Goal: Task Accomplishment & Management: Complete application form

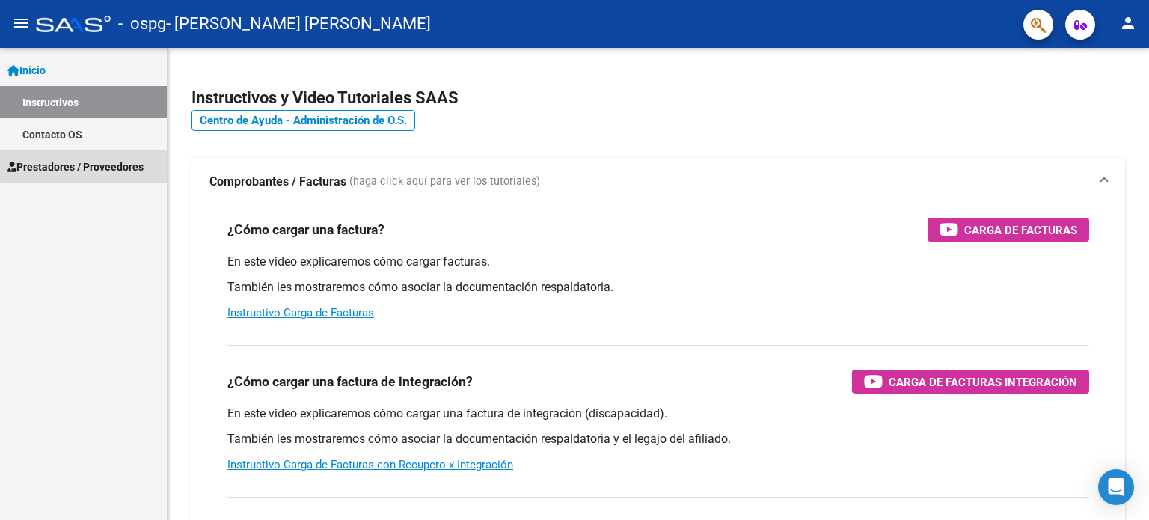
click at [129, 162] on span "Prestadores / Proveedores" at bounding box center [75, 167] width 136 height 16
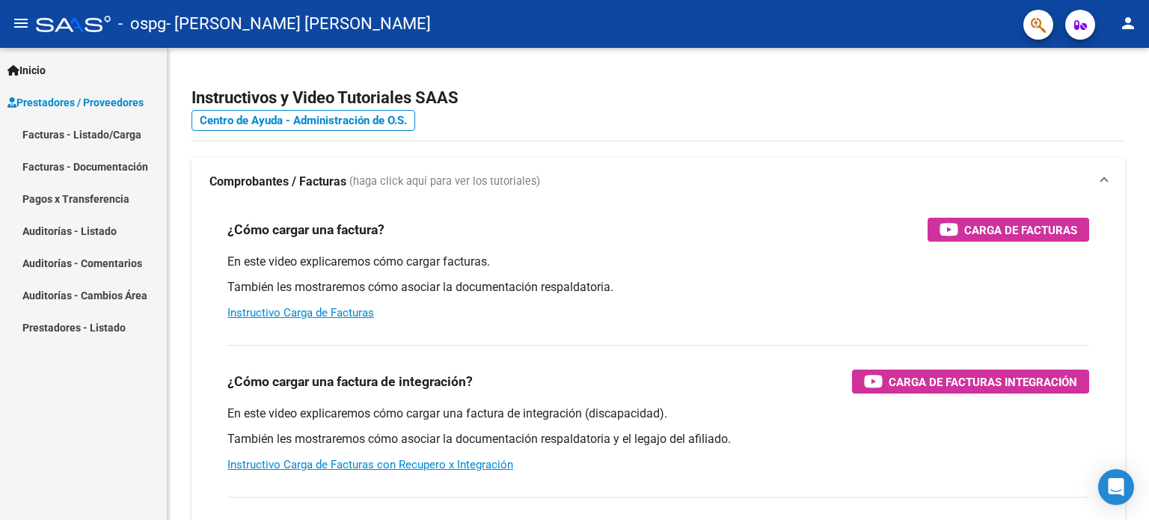
click at [117, 138] on link "Facturas - Listado/Carga" at bounding box center [83, 134] width 167 height 32
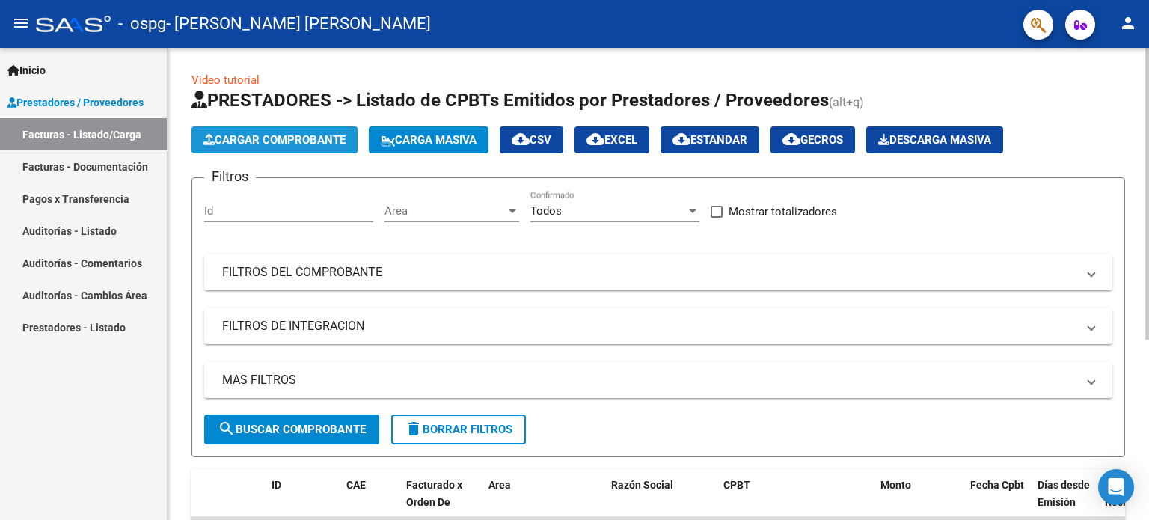
click at [308, 140] on span "Cargar Comprobante" at bounding box center [275, 139] width 142 height 13
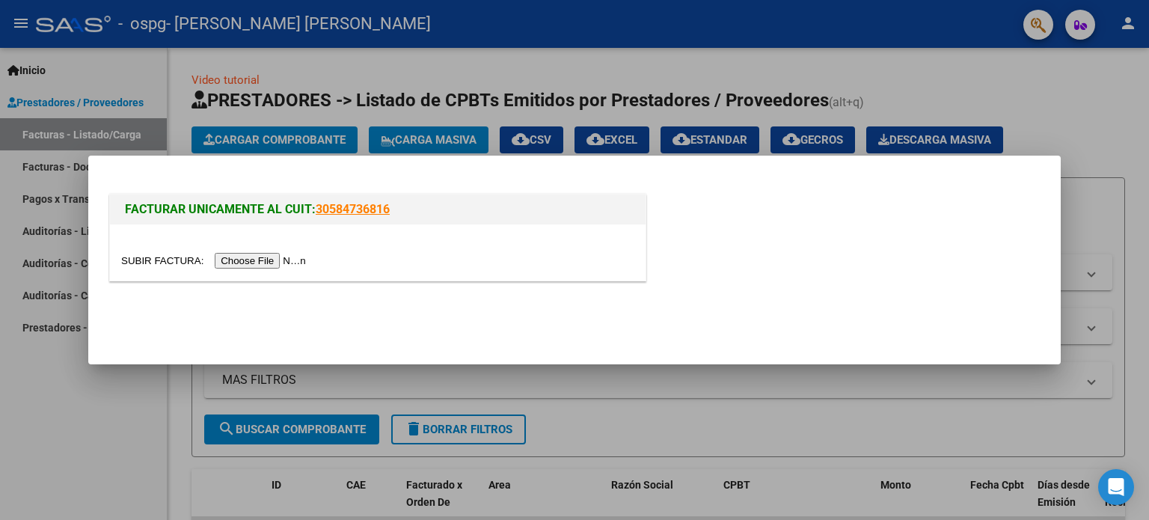
click at [299, 263] on input "file" at bounding box center [215, 261] width 189 height 16
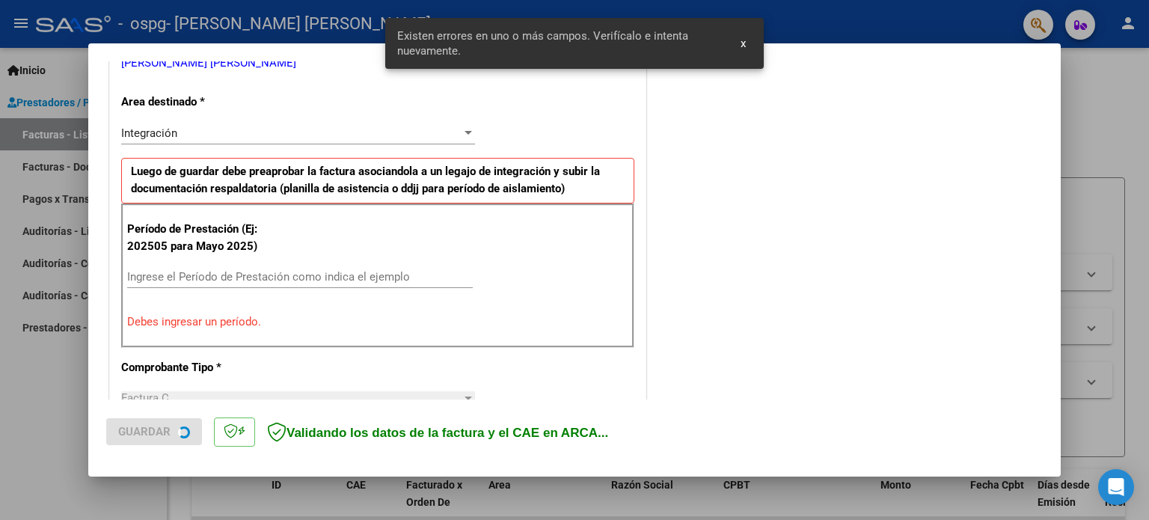
scroll to position [323, 0]
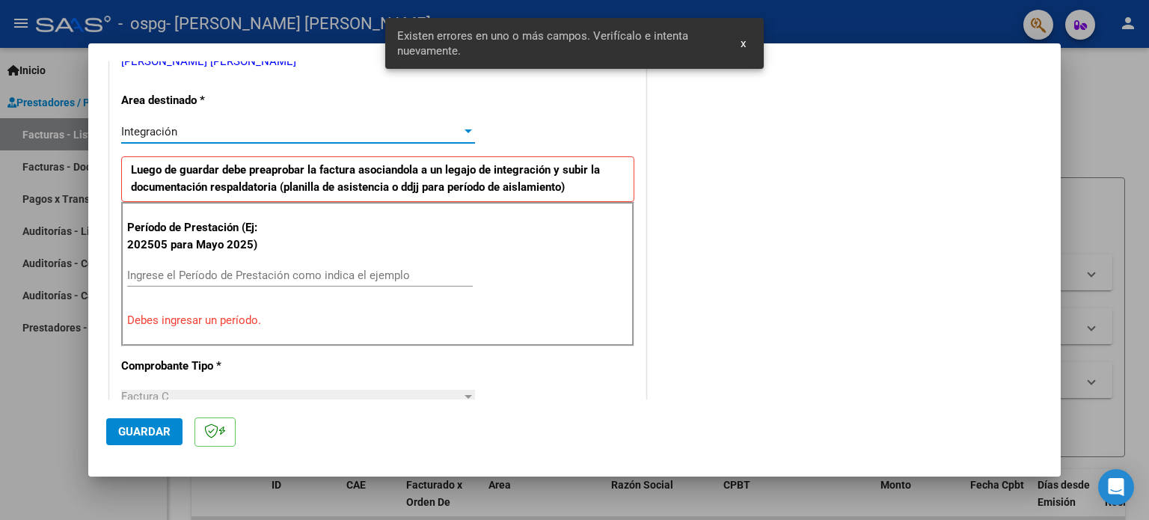
click at [455, 128] on div "Integración" at bounding box center [291, 131] width 340 height 13
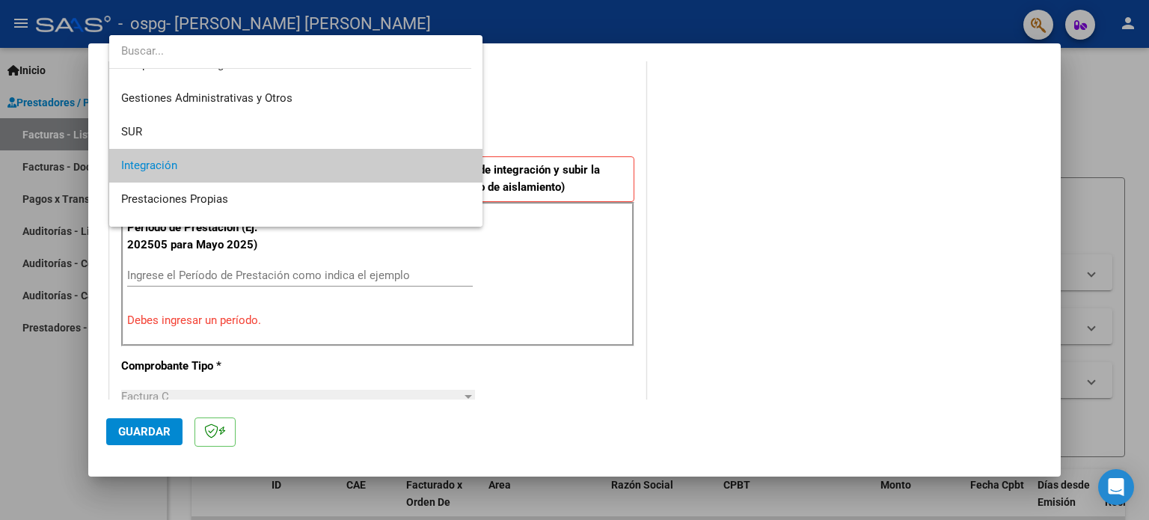
scroll to position [0, 0]
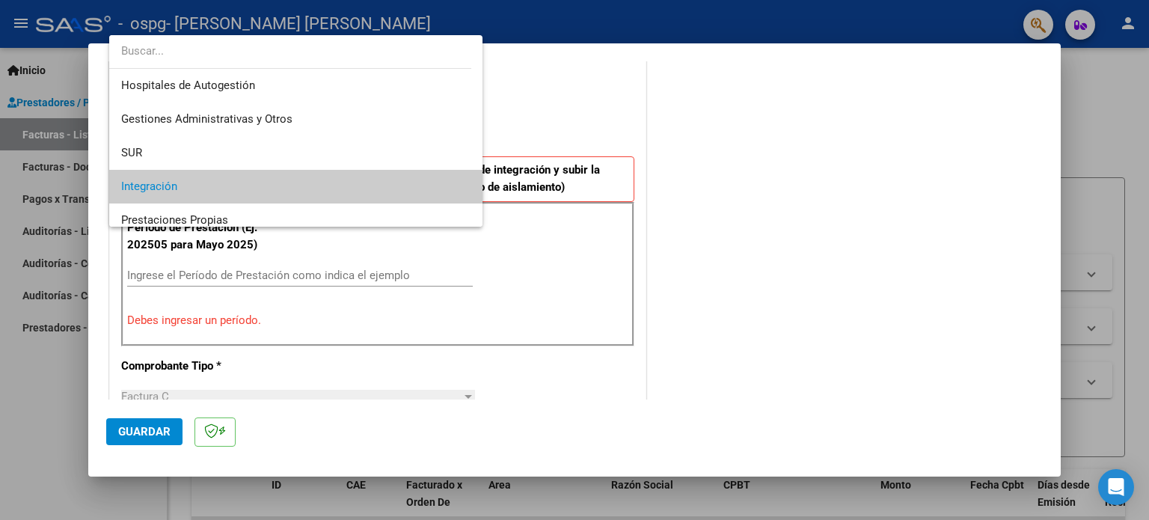
click at [739, 153] on div at bounding box center [574, 260] width 1149 height 520
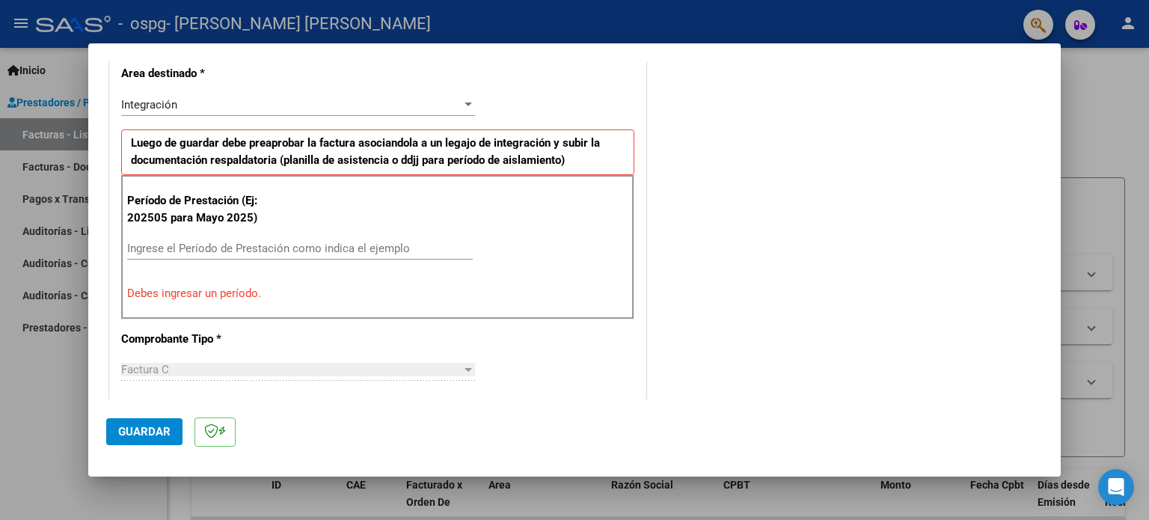
scroll to position [367, 0]
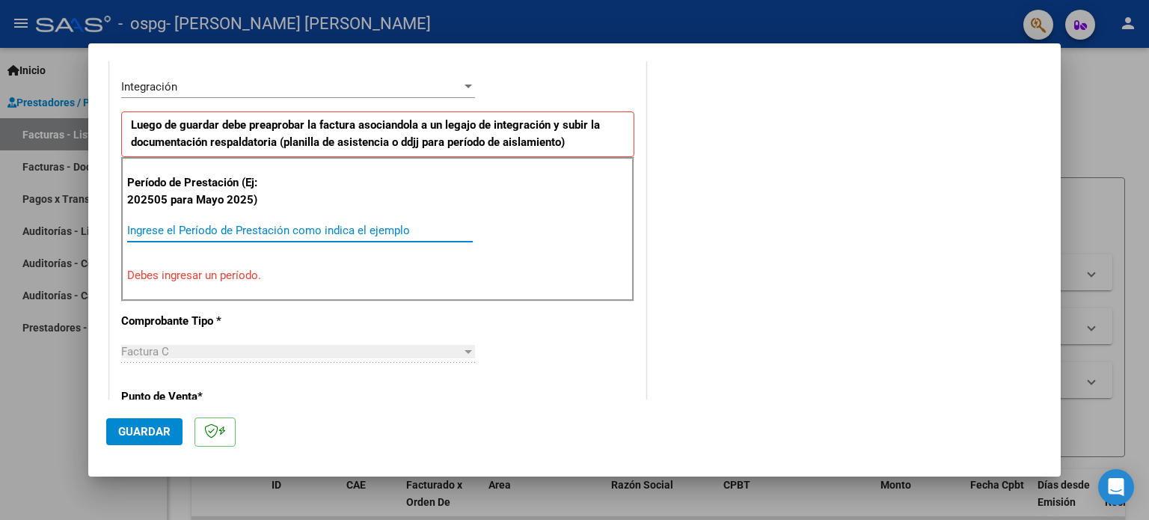
click at [208, 224] on input "Ingrese el Período de Prestación como indica el ejemplo" at bounding box center [300, 230] width 346 height 13
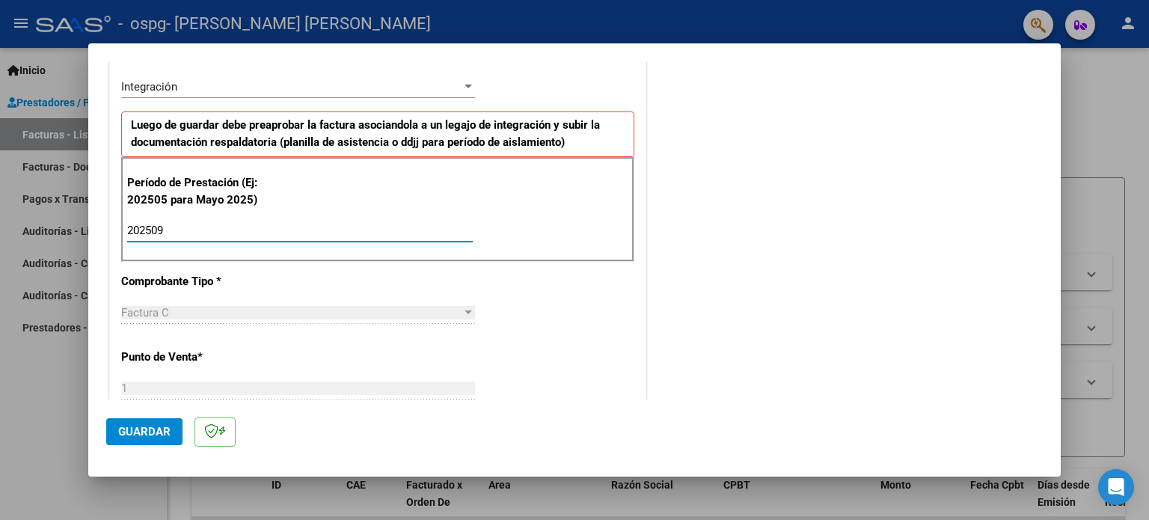
type input "202509"
click at [327, 311] on div "Factura C" at bounding box center [291, 312] width 340 height 13
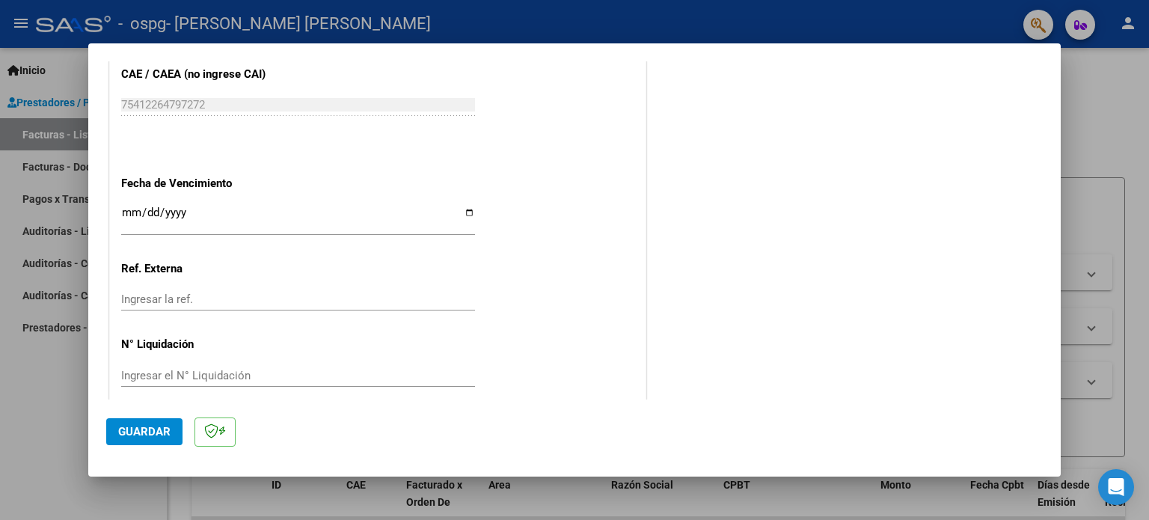
scroll to position [976, 0]
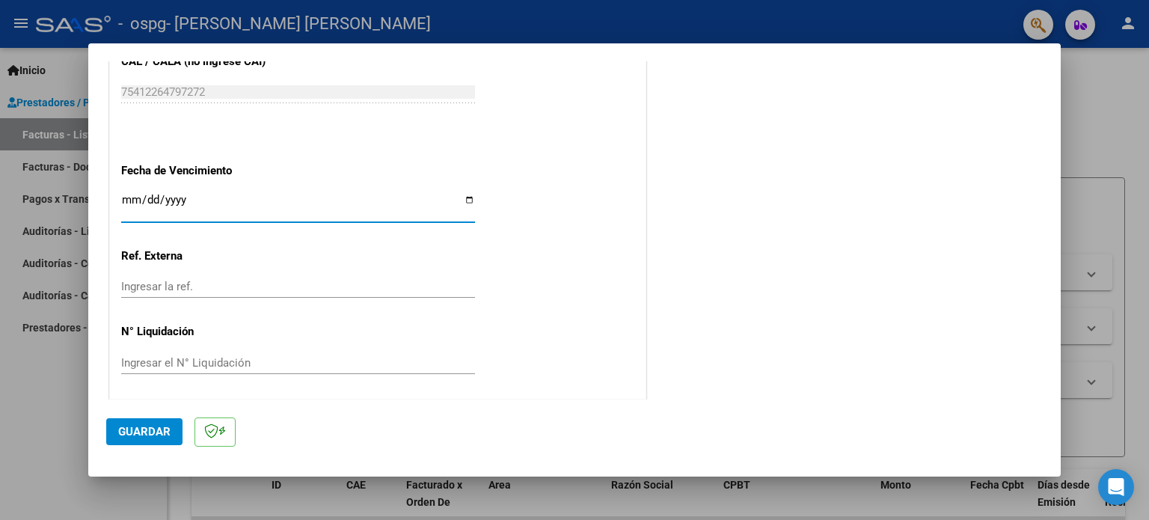
click at [126, 194] on input "Ingresar la fecha" at bounding box center [298, 206] width 354 height 24
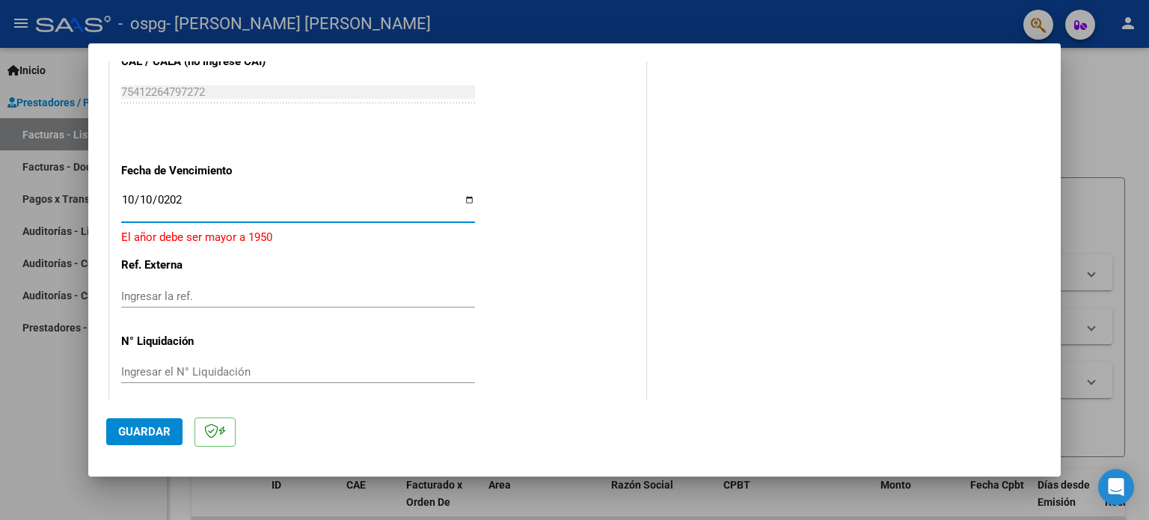
type input "[DATE]"
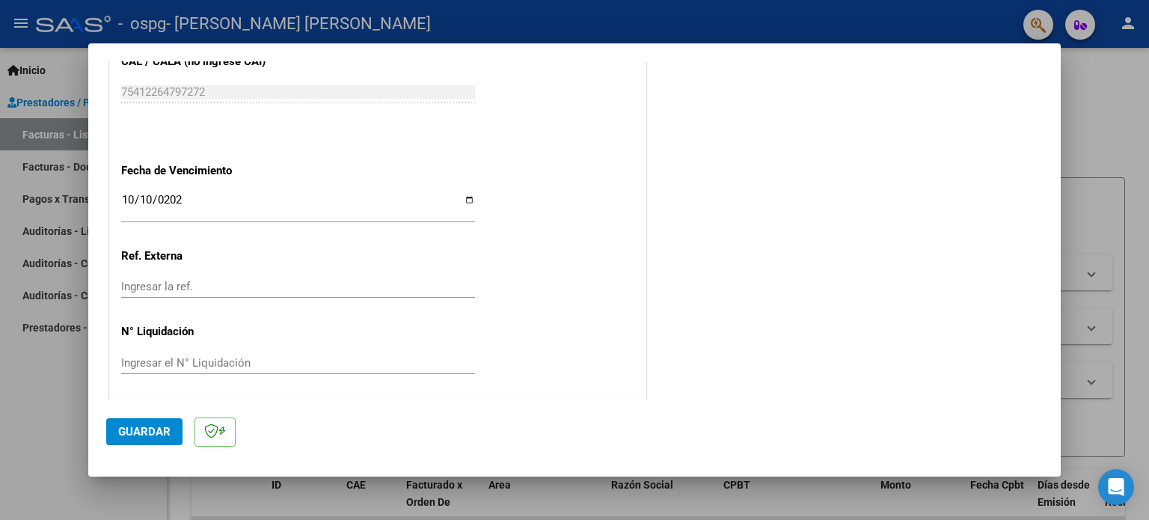
scroll to position [977, 0]
click at [156, 431] on span "Guardar" at bounding box center [144, 431] width 52 height 13
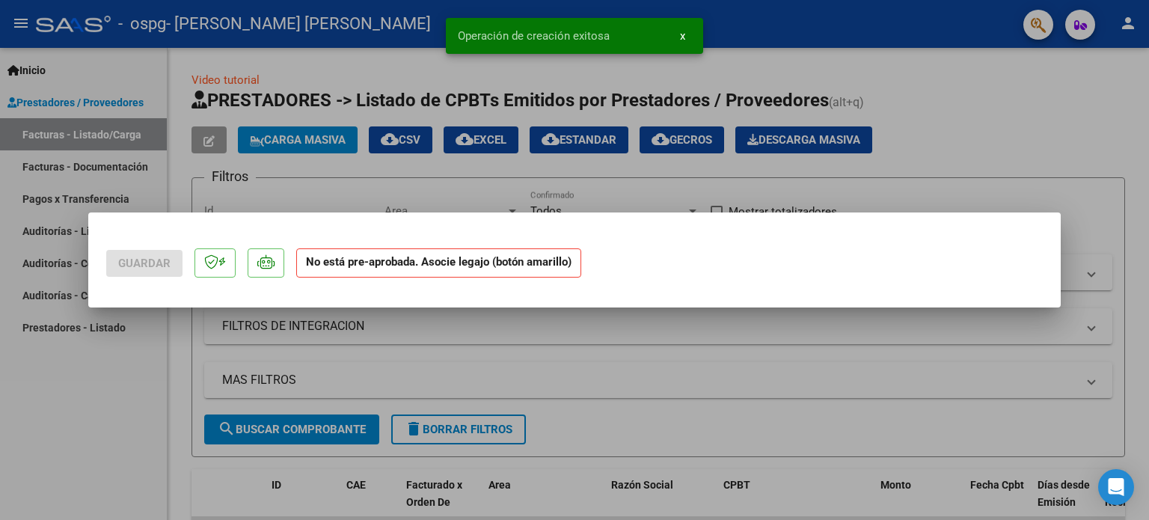
scroll to position [0, 0]
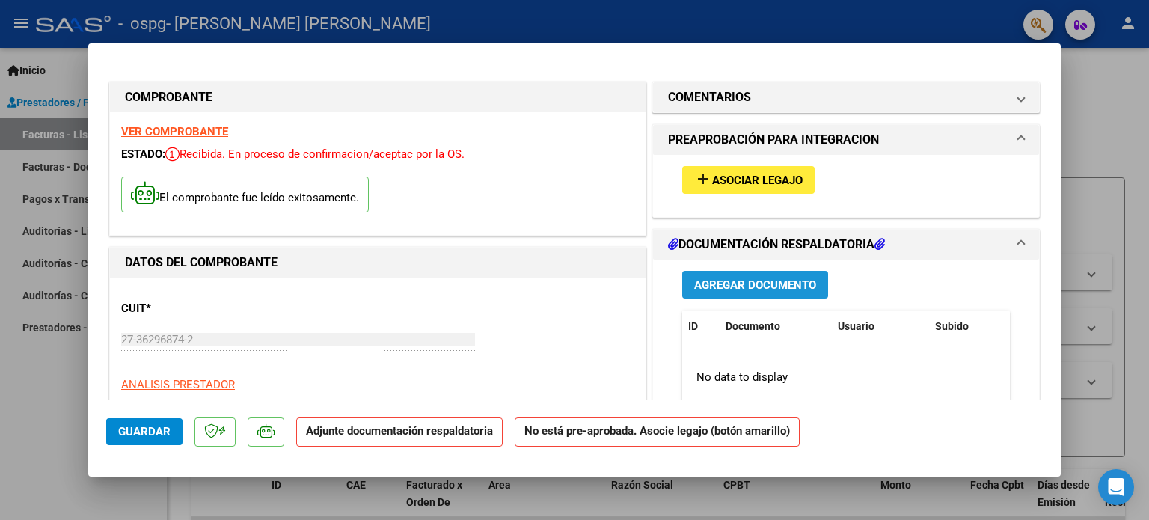
click at [804, 278] on span "Agregar Documento" at bounding box center [755, 284] width 122 height 13
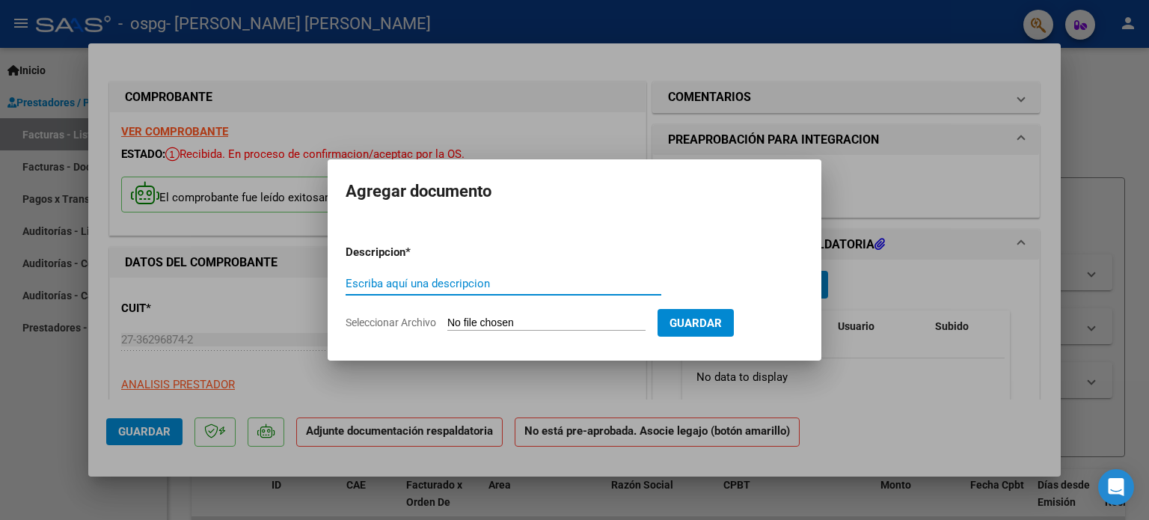
click at [556, 284] on input "Escriba aquí una descripcion" at bounding box center [504, 283] width 316 height 13
type input "planilla de asistencia"
click at [558, 321] on input "Seleccionar Archivo" at bounding box center [546, 324] width 198 height 14
type input "C:\fakepath\LEYES.pdf"
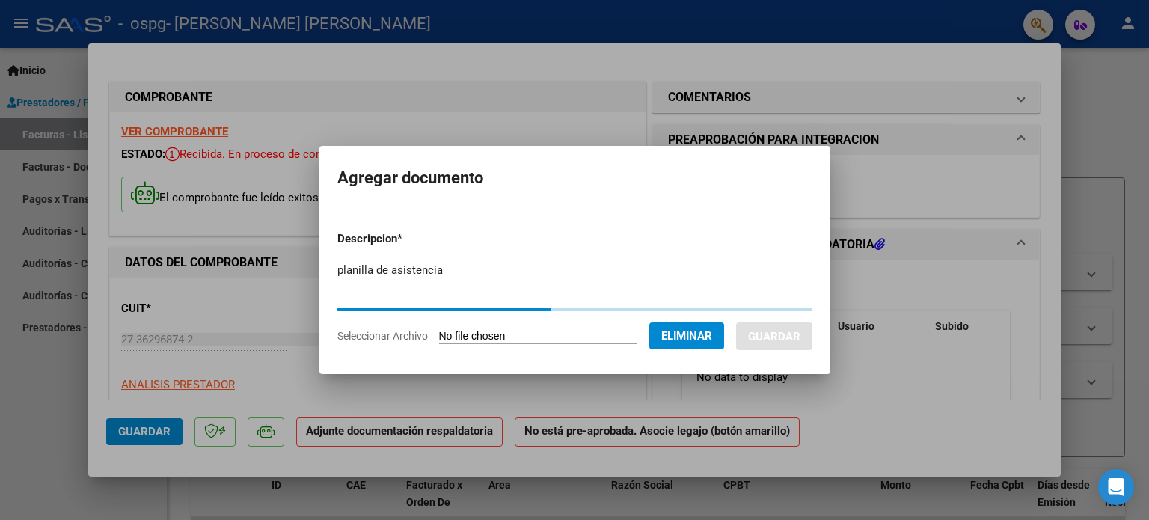
click at [682, 470] on div at bounding box center [574, 260] width 1149 height 520
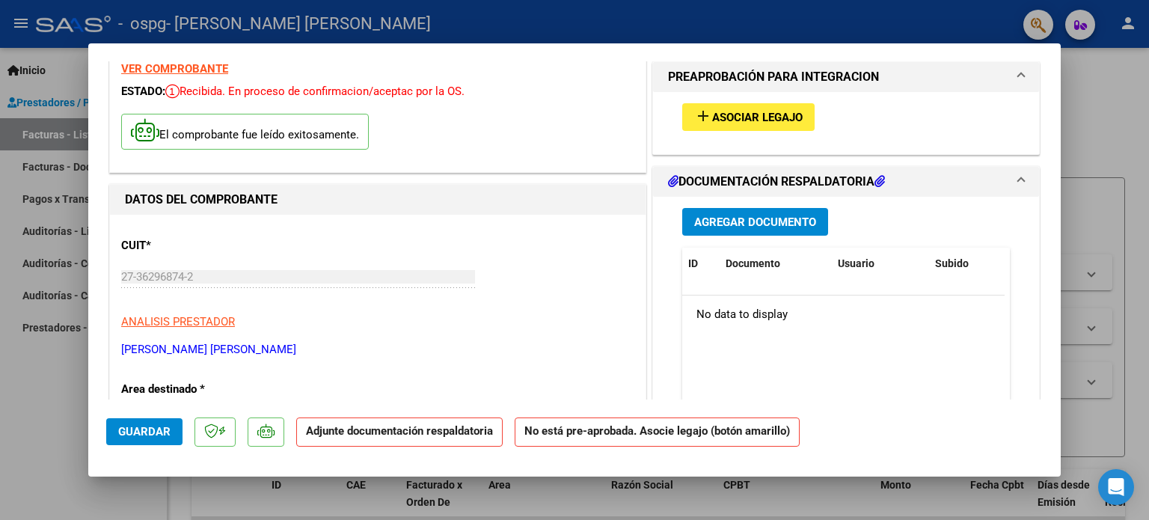
scroll to position [33, 0]
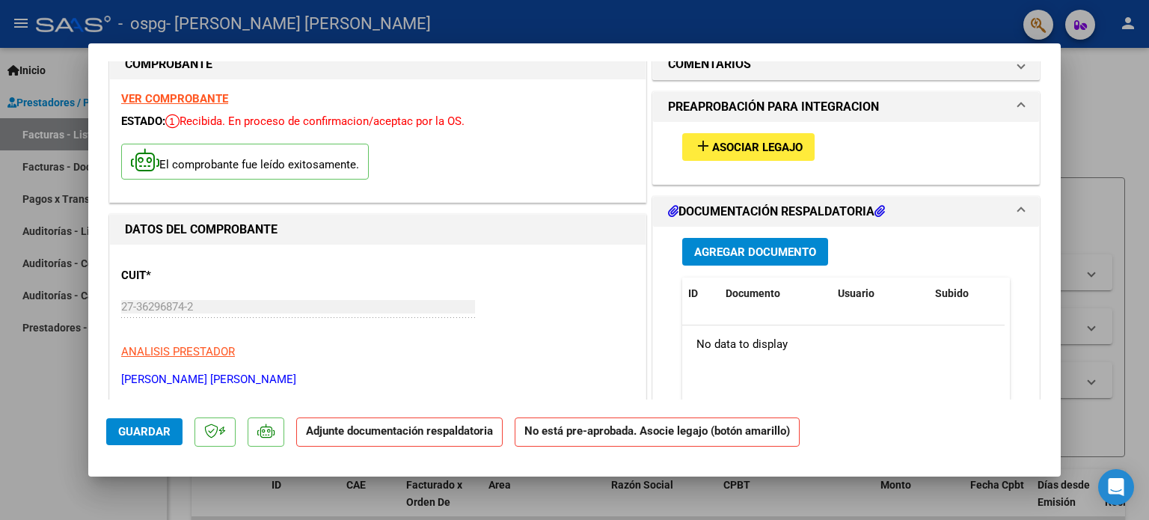
click at [737, 254] on span "Agregar Documento" at bounding box center [755, 251] width 122 height 13
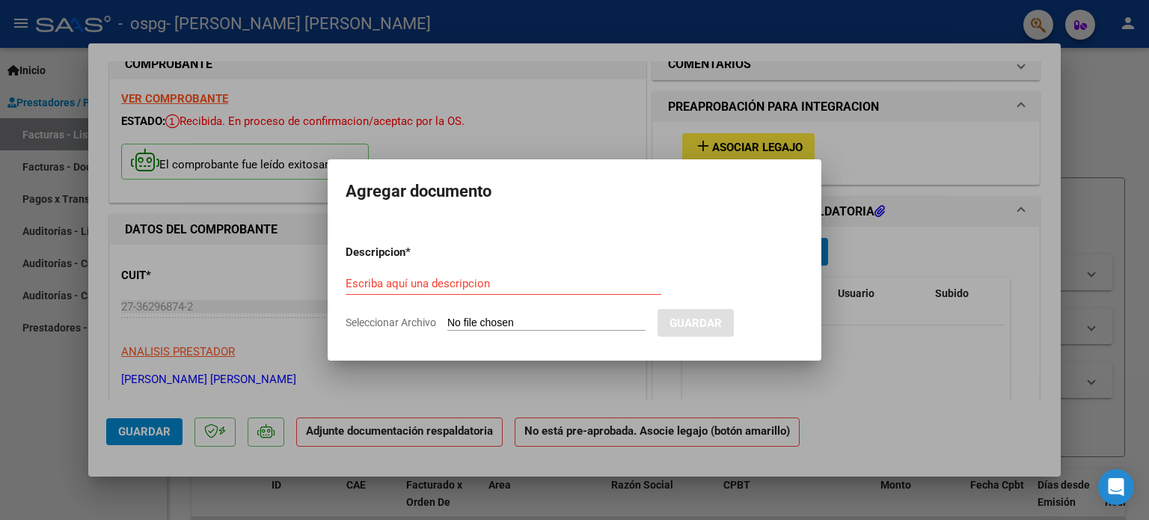
click at [457, 430] on div at bounding box center [574, 260] width 1149 height 520
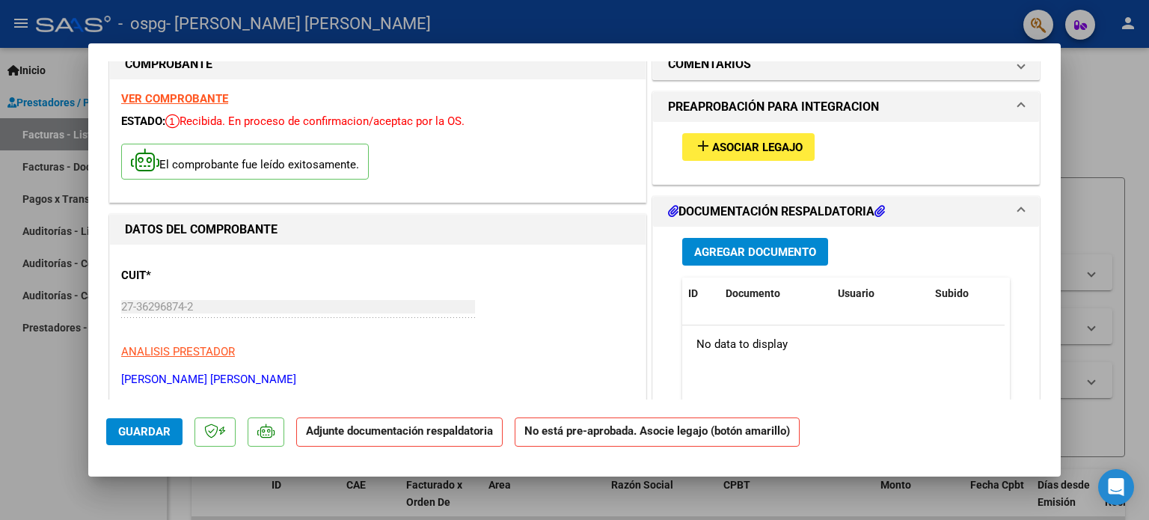
click at [457, 430] on strong "Adjunte documentación respaldatoria" at bounding box center [399, 430] width 187 height 13
click at [465, 427] on strong "Adjunte documentación respaldatoria" at bounding box center [399, 430] width 187 height 13
click at [754, 248] on span "Agregar Documento" at bounding box center [755, 251] width 122 height 13
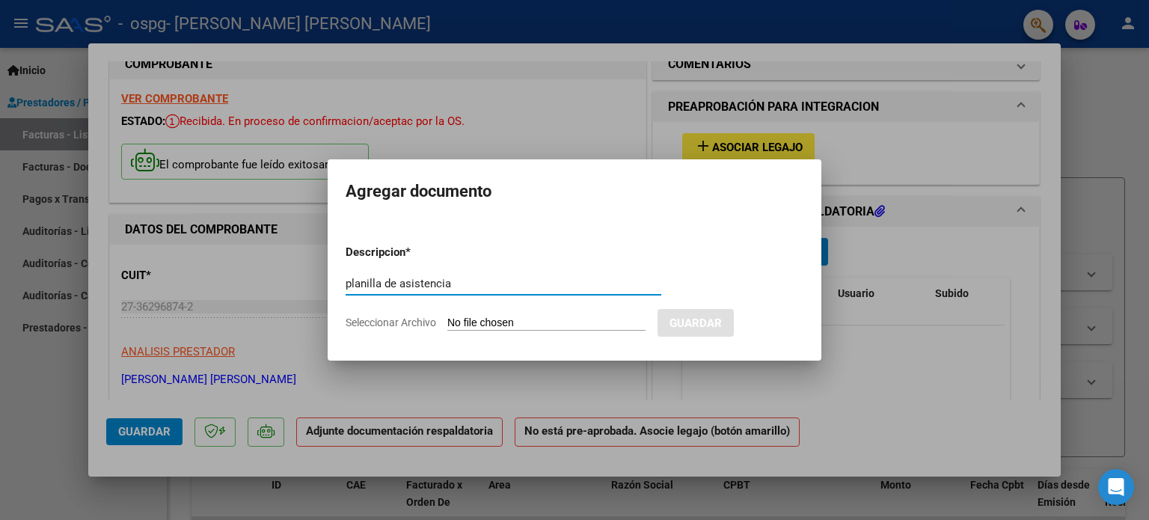
type input "planilla de asistencia"
click at [514, 330] on input "Seleccionar Archivo" at bounding box center [546, 324] width 198 height 14
type input "C:\fakepath\LEYES.pdf"
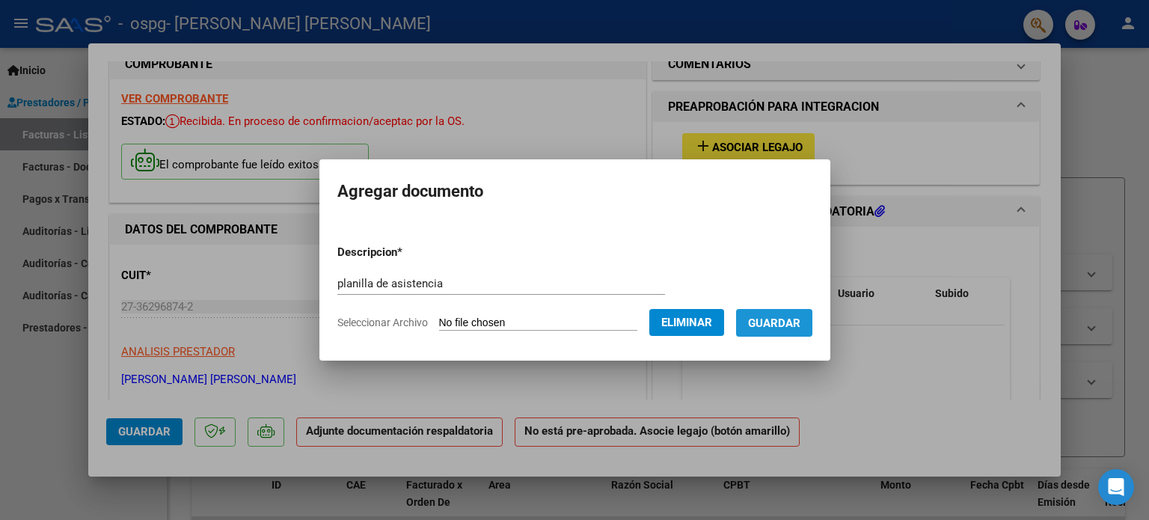
click at [783, 323] on span "Guardar" at bounding box center [774, 323] width 52 height 13
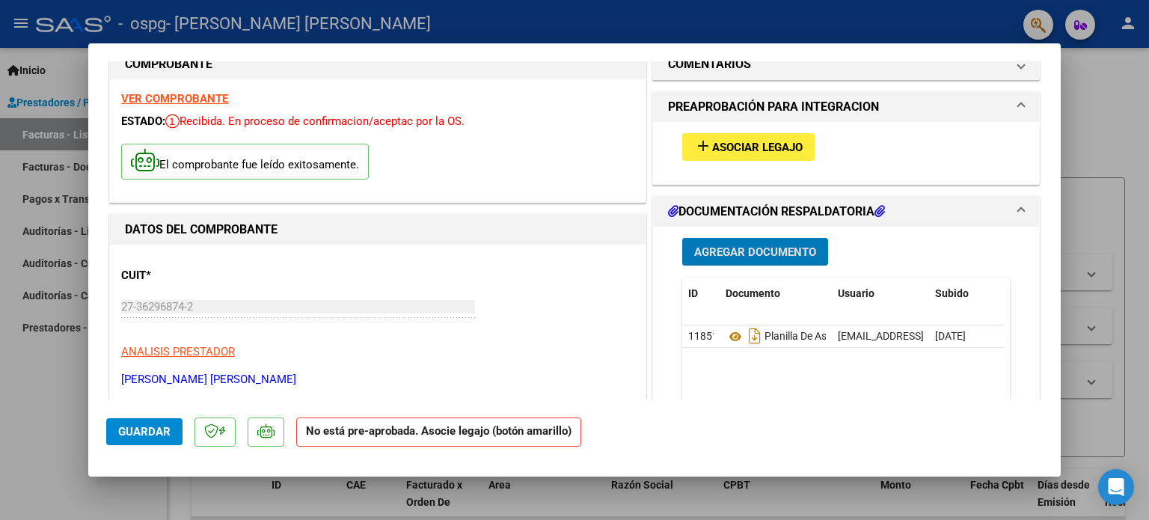
click at [146, 438] on span "Guardar" at bounding box center [144, 431] width 52 height 13
click at [1119, 147] on div at bounding box center [574, 260] width 1149 height 520
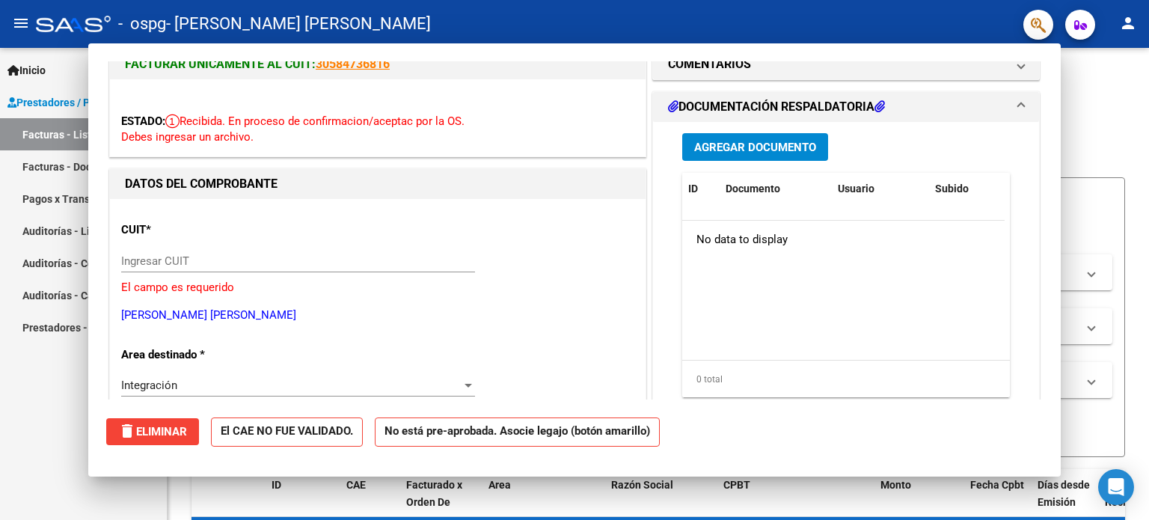
scroll to position [0, 0]
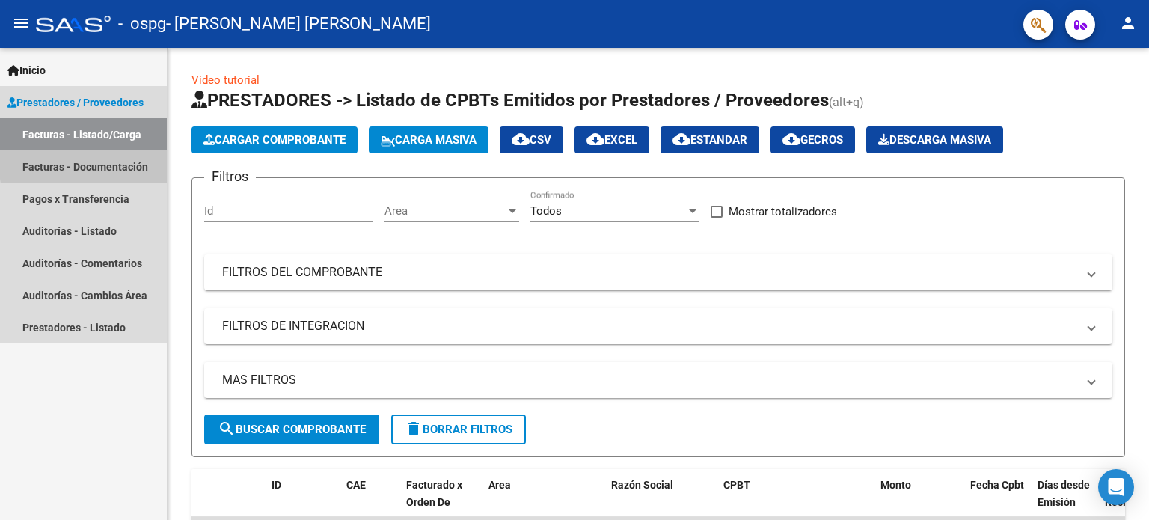
click at [136, 160] on link "Facturas - Documentación" at bounding box center [83, 166] width 167 height 32
